Goal: Use online tool/utility: Utilize a website feature to perform a specific function

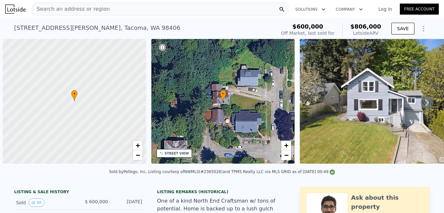
scroll to position [0, 3]
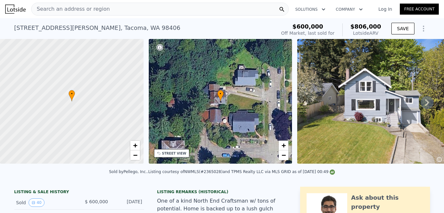
click at [82, 26] on div "[STREET_ADDRESS][PERSON_NAME]" at bounding box center [97, 27] width 166 height 9
click at [86, 11] on span "Search an address or region" at bounding box center [71, 9] width 78 height 8
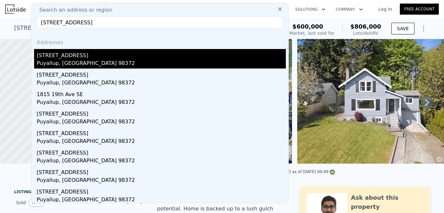
type input "[STREET_ADDRESS]"
click at [80, 59] on div "[STREET_ADDRESS]" at bounding box center [161, 54] width 249 height 10
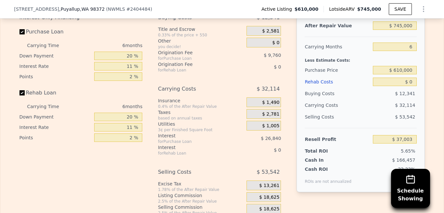
scroll to position [940, 0]
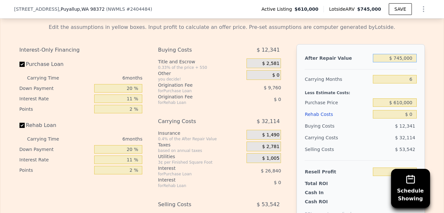
click at [401, 62] on input "$ 745,000" at bounding box center [395, 58] width 44 height 8
type input "$ 8"
type input "-$ 653,507"
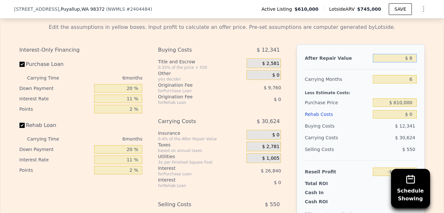
type input "$ 87"
type input "-$ 653,434"
type input "$ 875"
type input "-$ 652,705"
type input "$ 8,750"
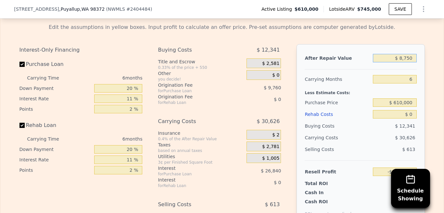
type input "-$ 645,406"
type input "$ 87,500"
type input "-$ 572,415"
type input "$ 875,000"
type input "$ 157,496"
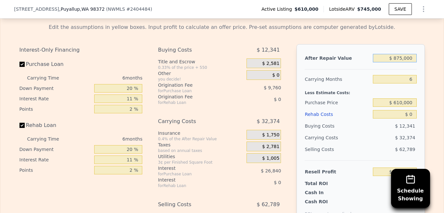
type input "$ 875,000"
click at [403, 107] on input "$ 610,000" at bounding box center [395, 102] width 44 height 8
click at [265, 18] on button "Rental" at bounding box center [264, 12] width 42 height 14
select select "30"
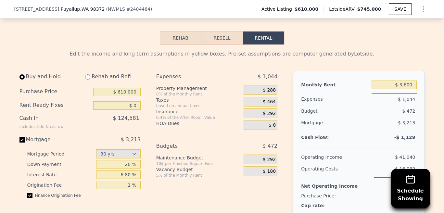
scroll to position [908, 0]
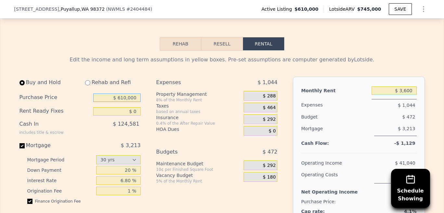
click at [128, 102] on input "$ 610,000" at bounding box center [116, 98] width 47 height 8
type input "$ 550,000"
click at [130, 116] on input "$ 0" at bounding box center [116, 111] width 47 height 8
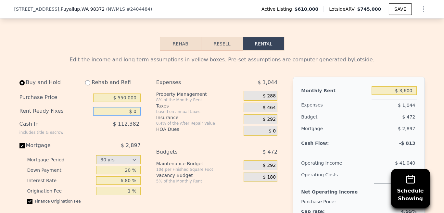
click at [130, 116] on input "$ 0" at bounding box center [116, 111] width 47 height 8
type input "$ 189,670"
click at [123, 175] on input "20 %" at bounding box center [118, 170] width 45 height 8
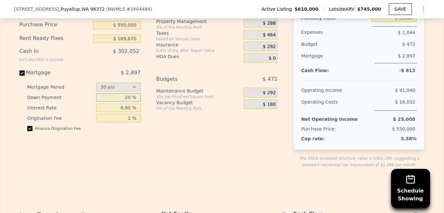
scroll to position [973, 0]
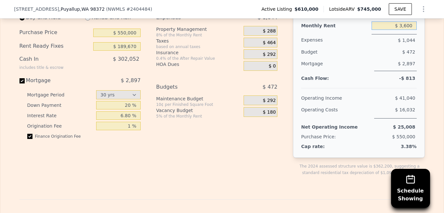
drag, startPoint x: 413, startPoint y: 36, endPoint x: 399, endPoint y: 35, distance: 14.0
click at [399, 30] on input "$ 3,600" at bounding box center [394, 25] width 45 height 8
type input "$ 9,000"
click at [407, 56] on div "$ 472" at bounding box center [383, 52] width 68 height 12
click at [83, 23] on div "Rehab and Refi" at bounding box center [110, 18] width 61 height 12
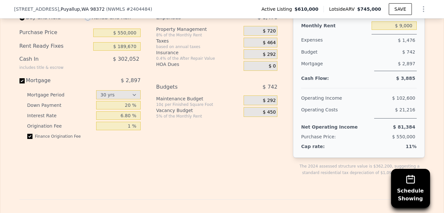
click at [86, 20] on input "radio" at bounding box center [87, 17] width 5 height 5
radio input "true"
type input "$ 0"
type input "$ 4,200"
select select "30"
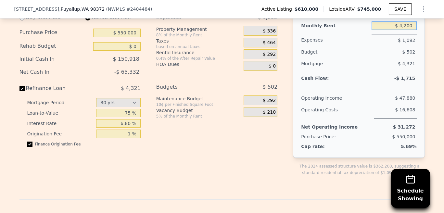
click at [402, 30] on input "$ 4,200" at bounding box center [394, 25] width 45 height 8
type input "$ 9,000"
click at [394, 71] on div "$ 4,321" at bounding box center [395, 64] width 42 height 13
